Goal: Task Accomplishment & Management: Use online tool/utility

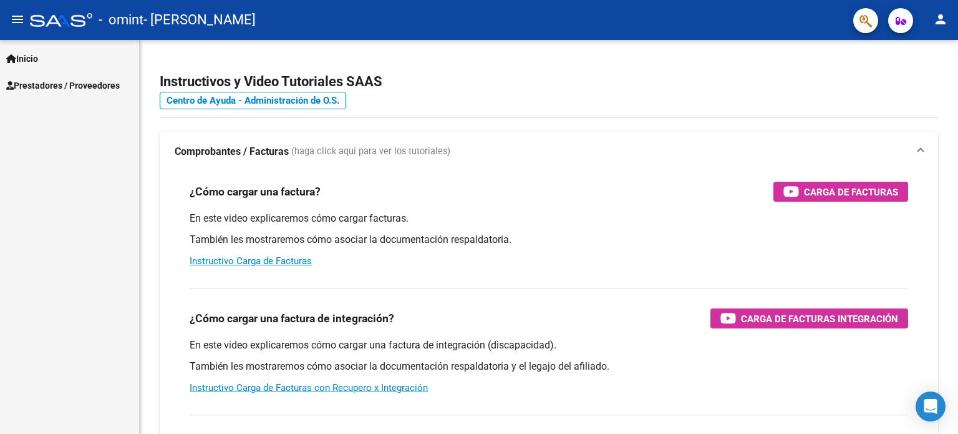
click at [38, 59] on span "Inicio" at bounding box center [22, 59] width 32 height 14
click at [47, 144] on span "Prestadores / Proveedores" at bounding box center [63, 139] width 114 height 14
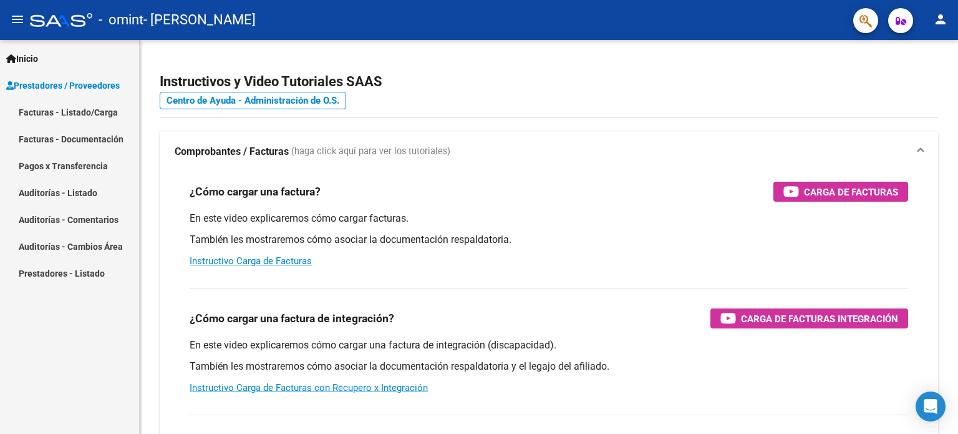
click at [80, 112] on link "Facturas - Listado/Carga" at bounding box center [69, 112] width 139 height 27
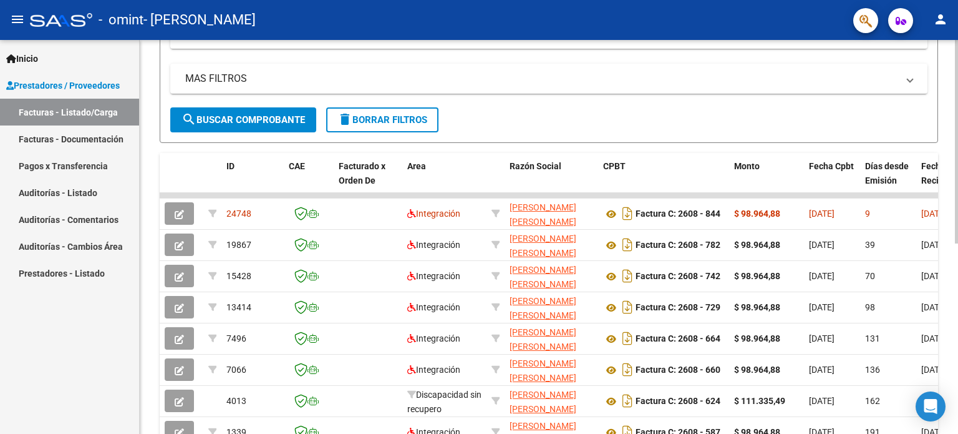
scroll to position [239, 0]
click at [940, 211] on div "Video tutorial PRESTADORES -> Listado de CPBTs Emitidos por Prestadores / Prove…" at bounding box center [551, 177] width 822 height 753
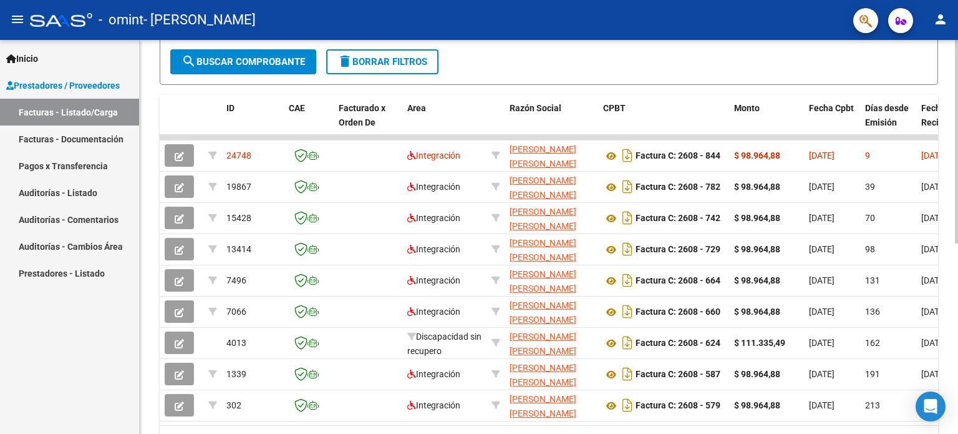
click at [956, 239] on div at bounding box center [956, 298] width 3 height 203
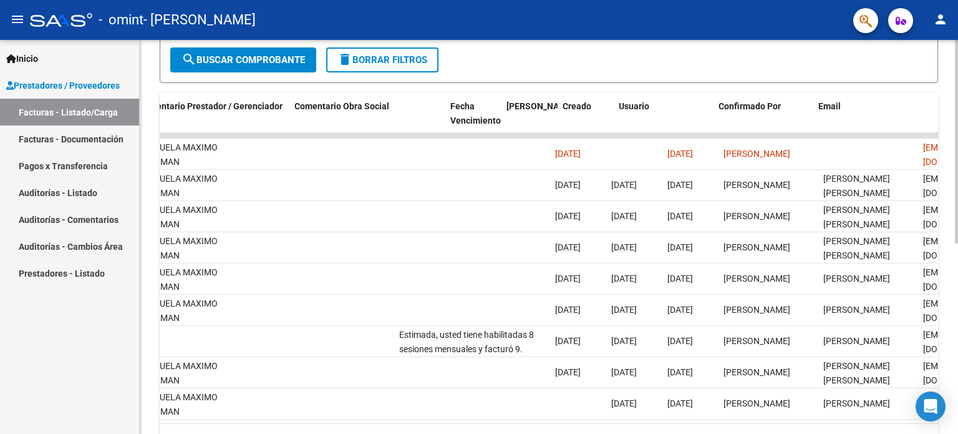
scroll to position [0, 1851]
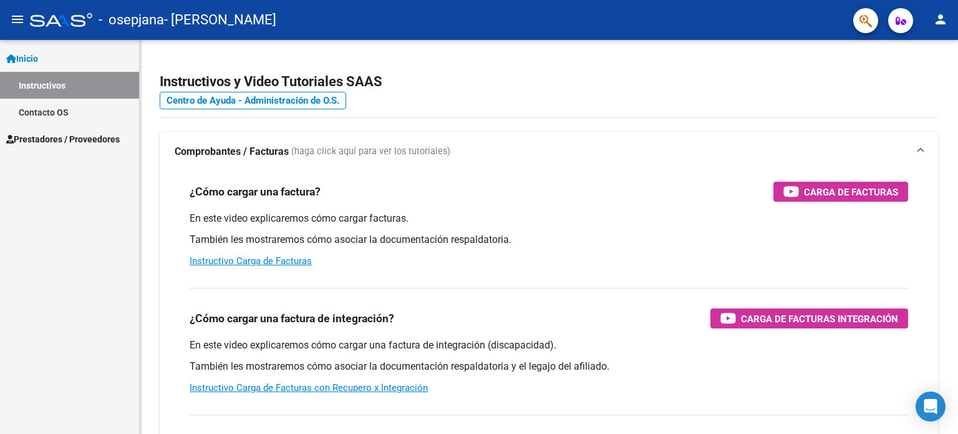
click at [35, 143] on span "Prestadores / Proveedores" at bounding box center [63, 139] width 114 height 14
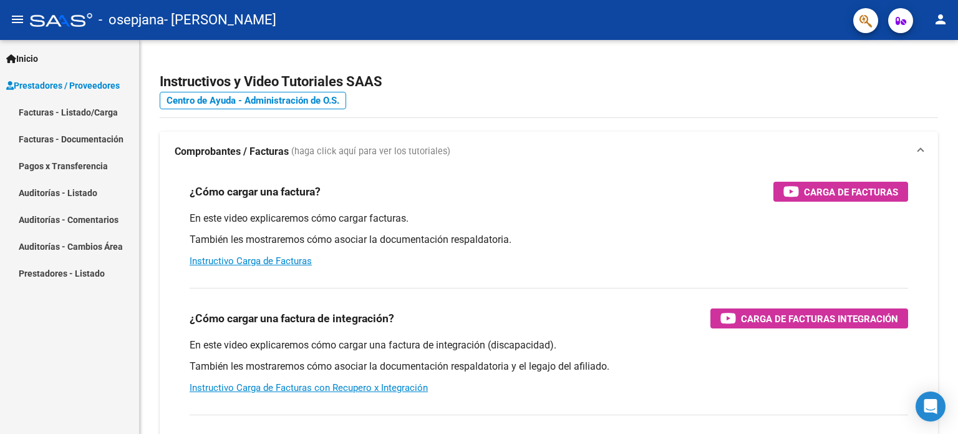
click at [56, 115] on link "Facturas - Listado/Carga" at bounding box center [69, 112] width 139 height 27
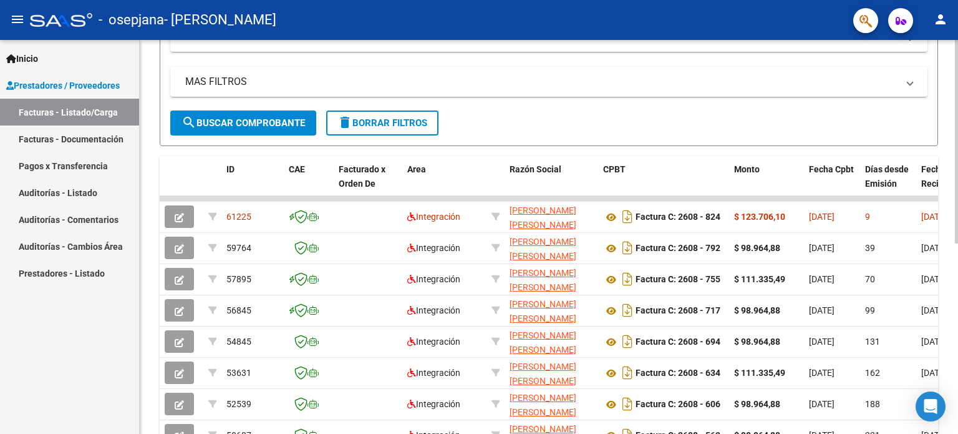
scroll to position [236, 0]
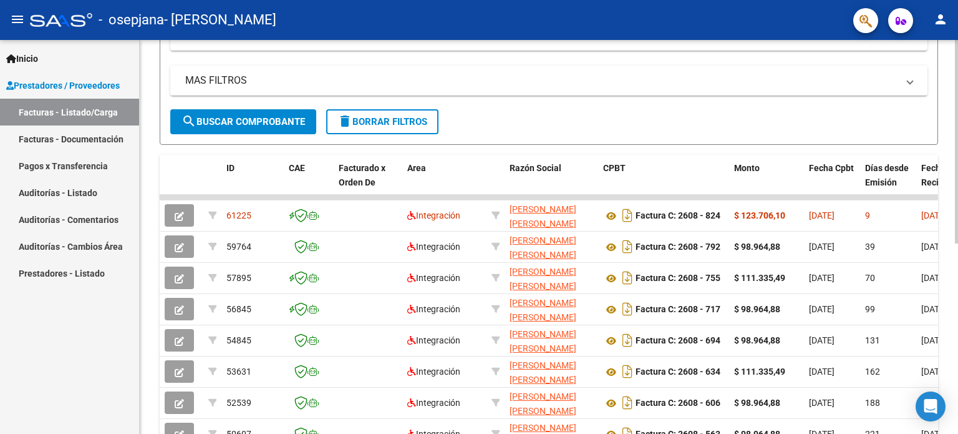
click at [941, 203] on div "Video tutorial PRESTADORES -> Listado de CPBTs Emitidos por Prestadores / Prove…" at bounding box center [551, 179] width 822 height 753
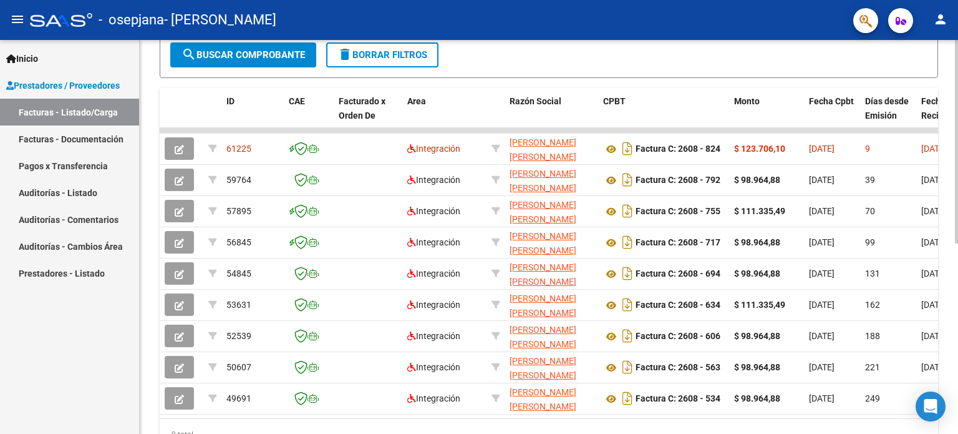
scroll to position [307, 0]
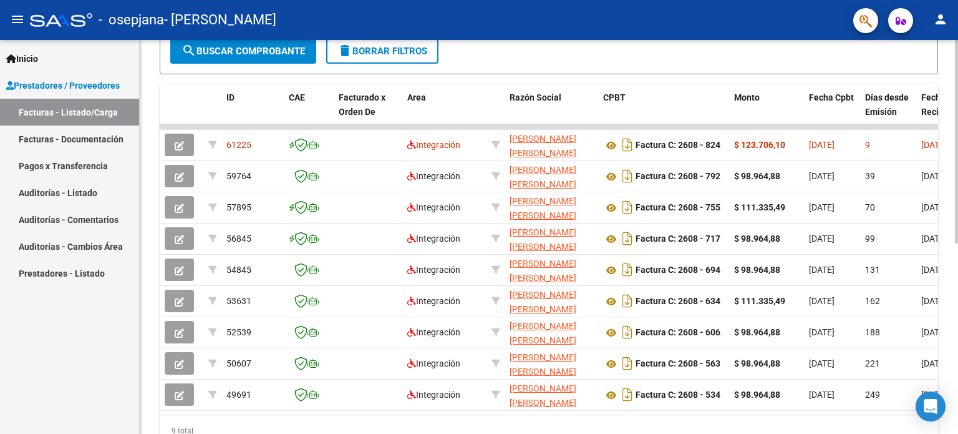
click at [956, 205] on div at bounding box center [956, 303] width 3 height 203
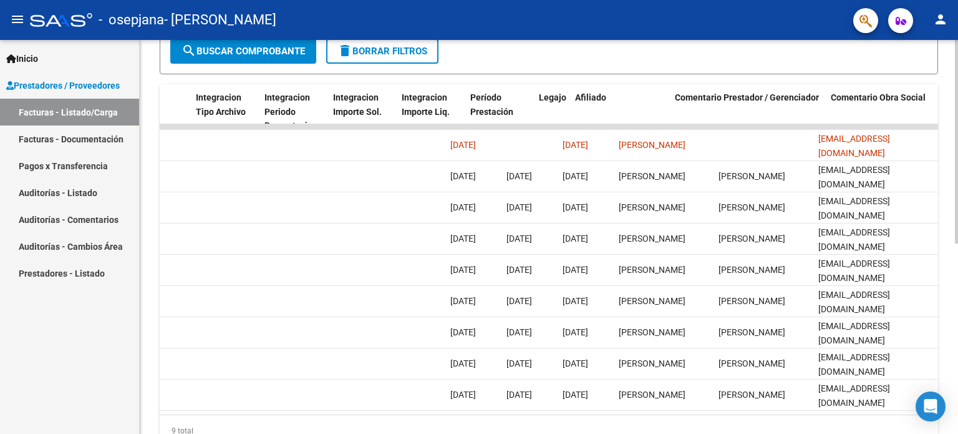
scroll to position [0, 1185]
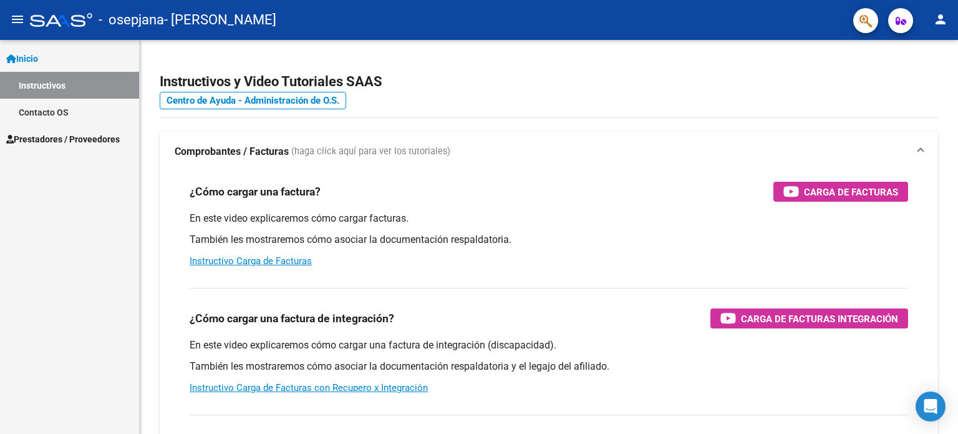
click at [70, 141] on span "Prestadores / Proveedores" at bounding box center [63, 139] width 114 height 14
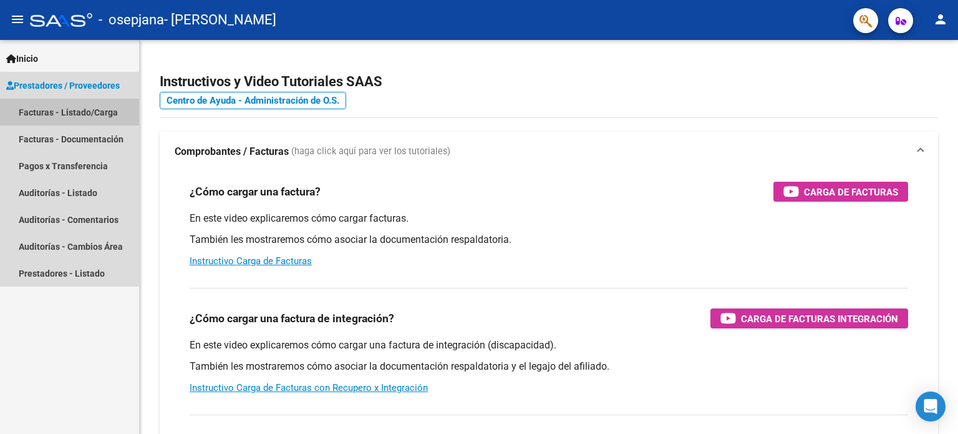
click at [75, 114] on link "Facturas - Listado/Carga" at bounding box center [69, 112] width 139 height 27
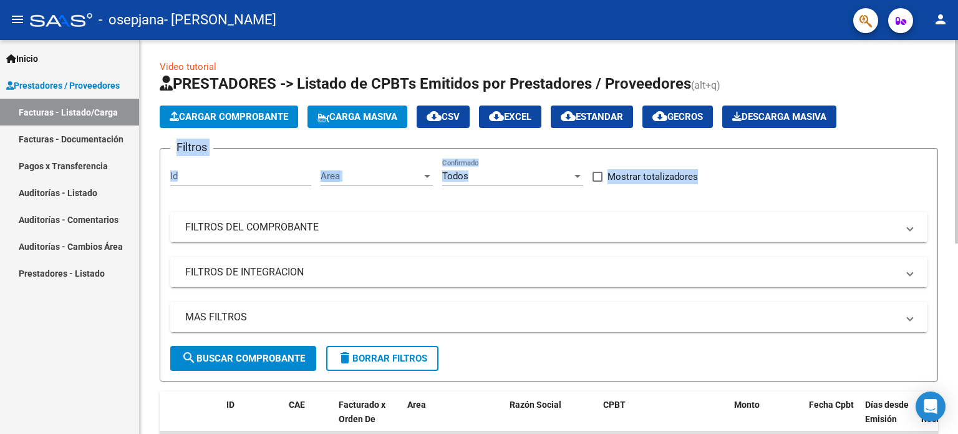
drag, startPoint x: 954, startPoint y: 85, endPoint x: 951, endPoint y: 134, distance: 49.4
click at [951, 134] on div "Video tutorial PRESTADORES -> Listado de CPBTs Emitidos por Prestadores / Prove…" at bounding box center [549, 416] width 818 height 753
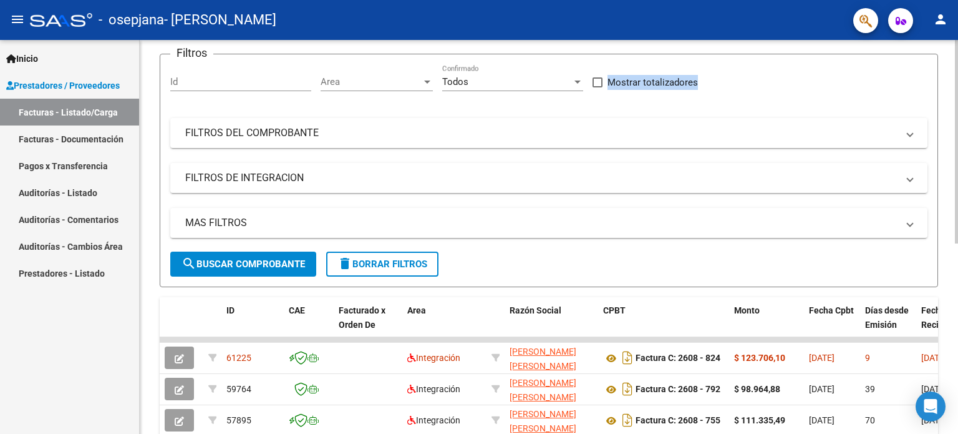
click at [956, 160] on div at bounding box center [956, 191] width 3 height 203
